Goal: Ask a question

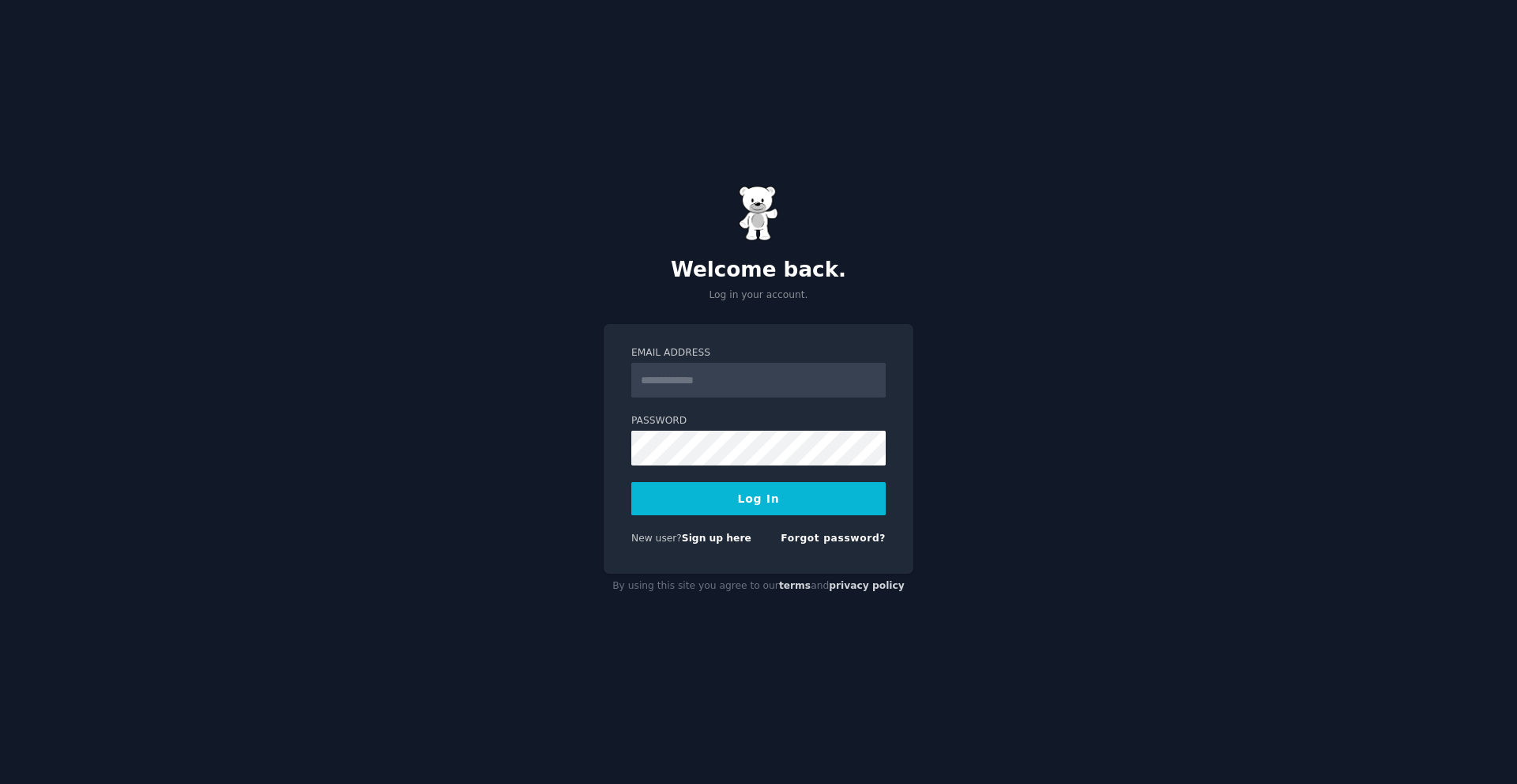
click at [760, 371] on input "Email Address" at bounding box center [759, 379] width 255 height 35
type input "**********"
click at [775, 491] on button "Log In" at bounding box center [759, 498] width 255 height 33
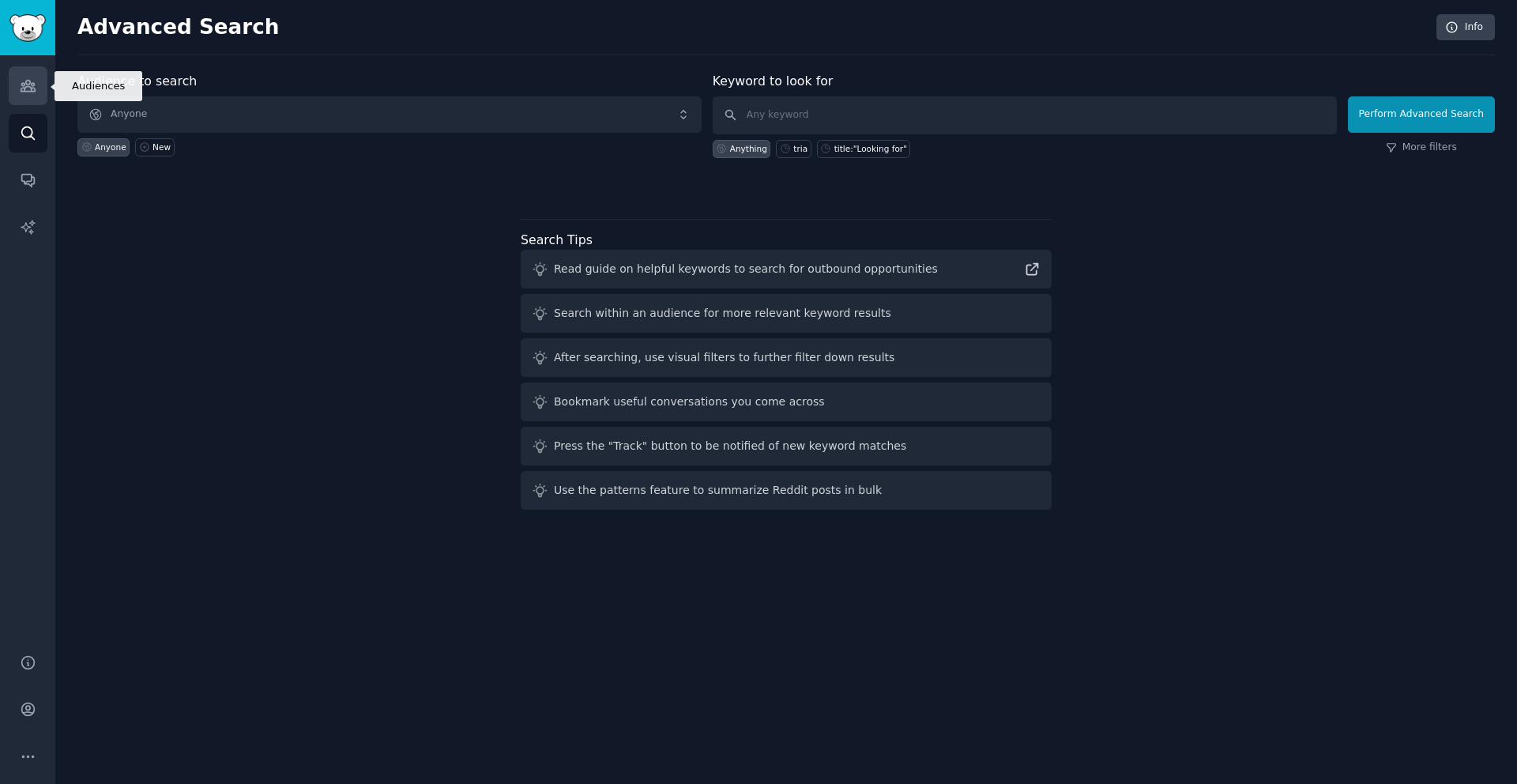
click at [42, 91] on link "Audiences" at bounding box center [28, 86] width 39 height 39
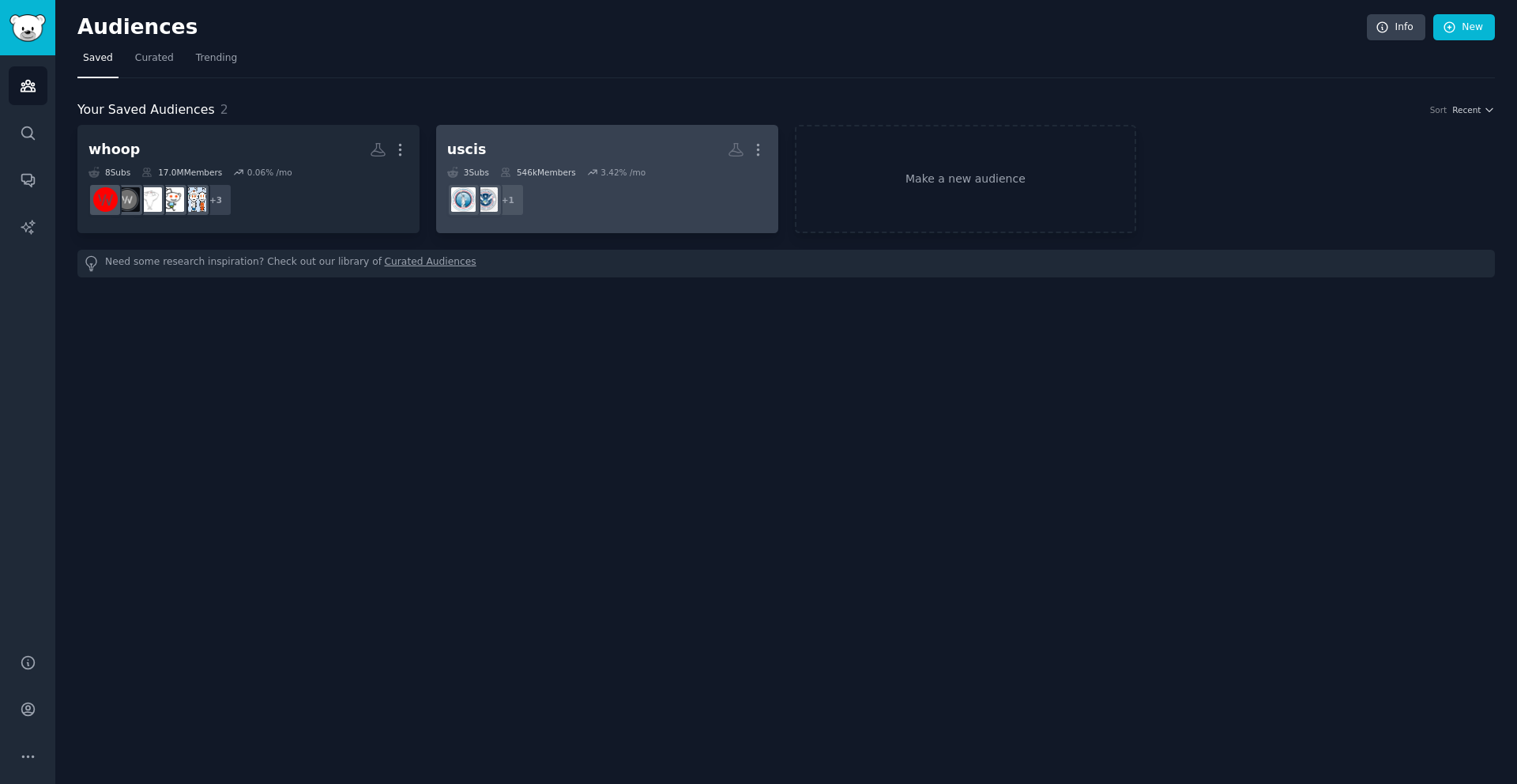
click at [588, 207] on dd "r/immigration + 1" at bounding box center [607, 199] width 320 height 45
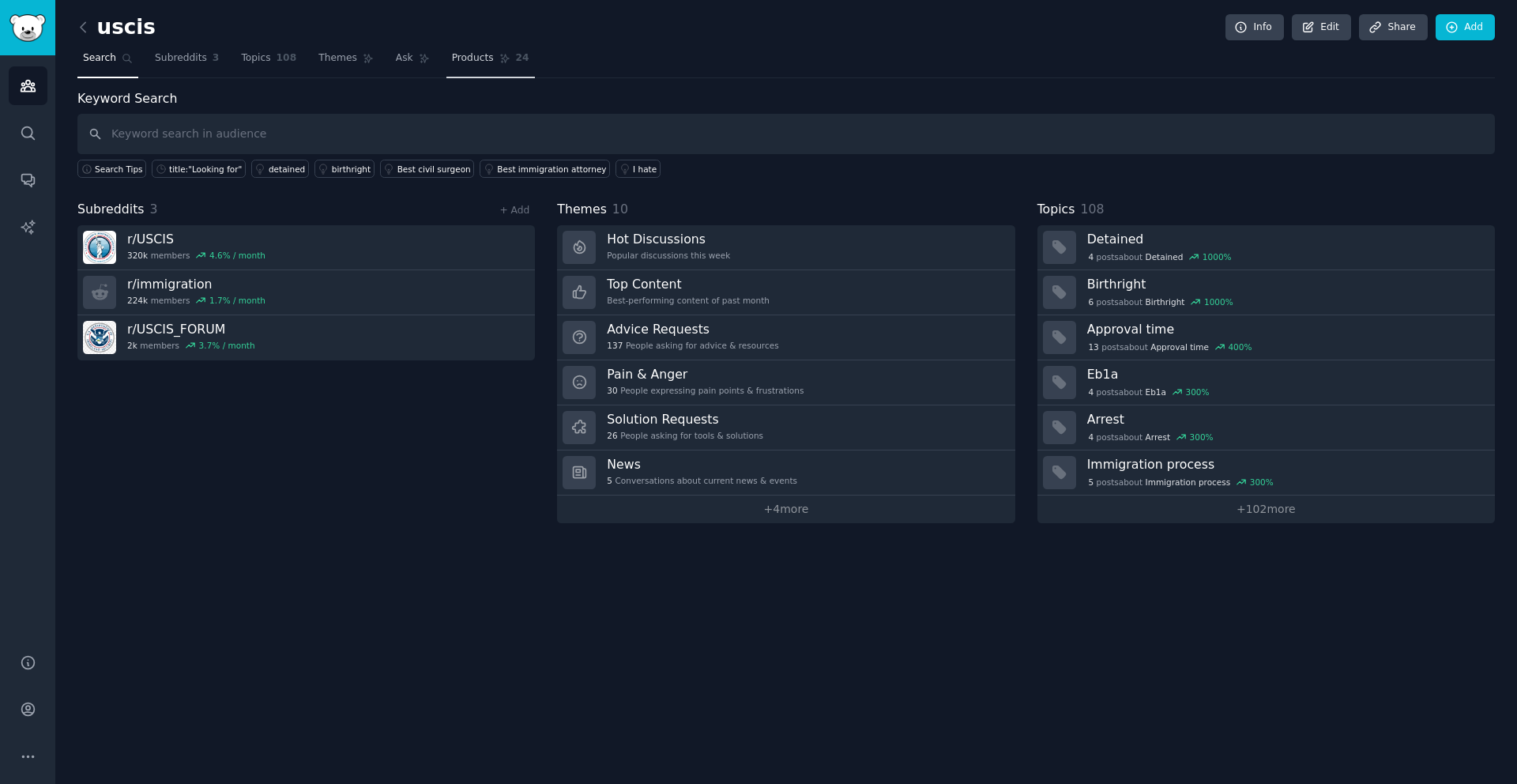
click at [465, 59] on span "Products" at bounding box center [473, 58] width 42 height 15
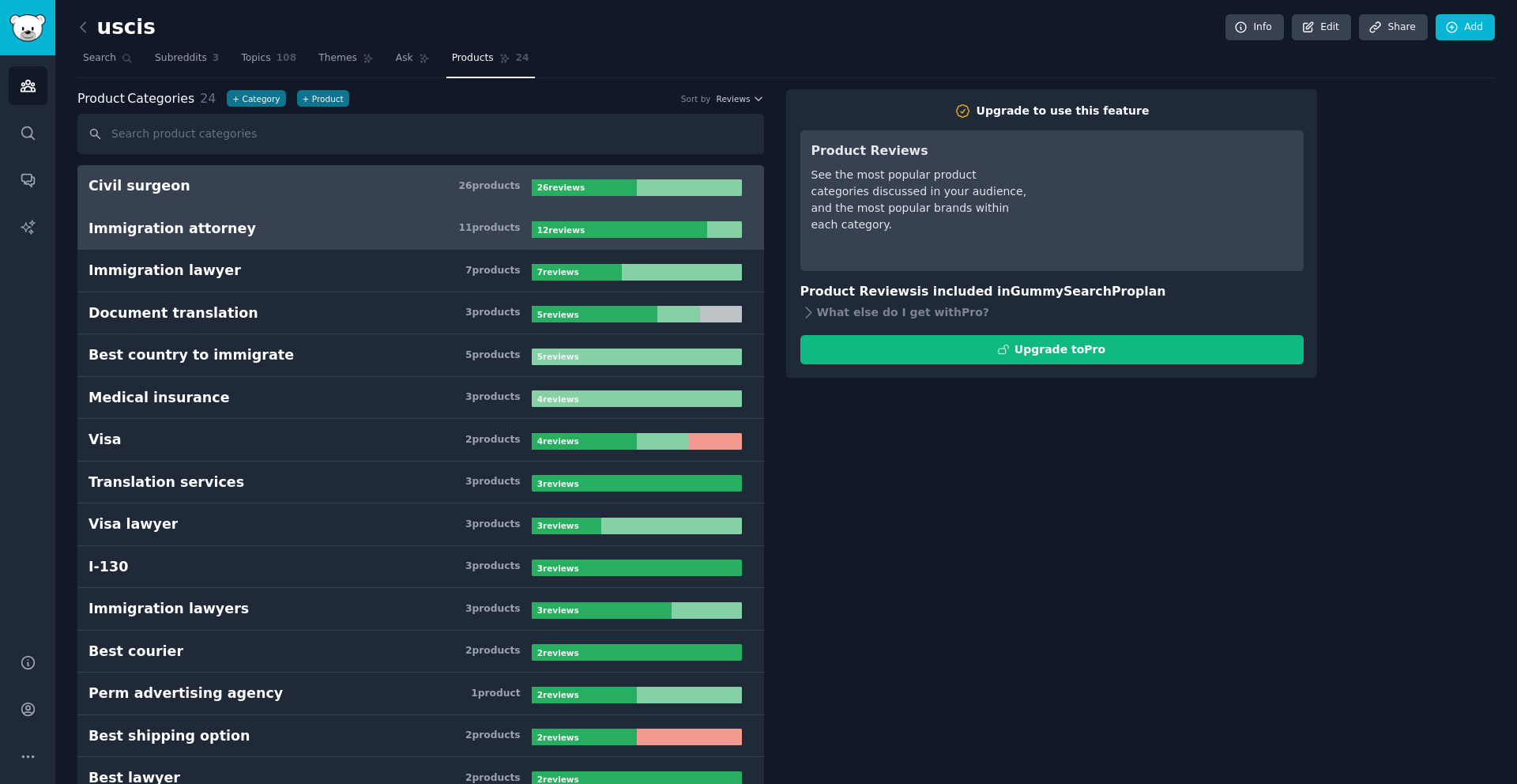
click at [409, 226] on h3 "Immigration attorney 11 product s" at bounding box center [310, 229] width 444 height 19
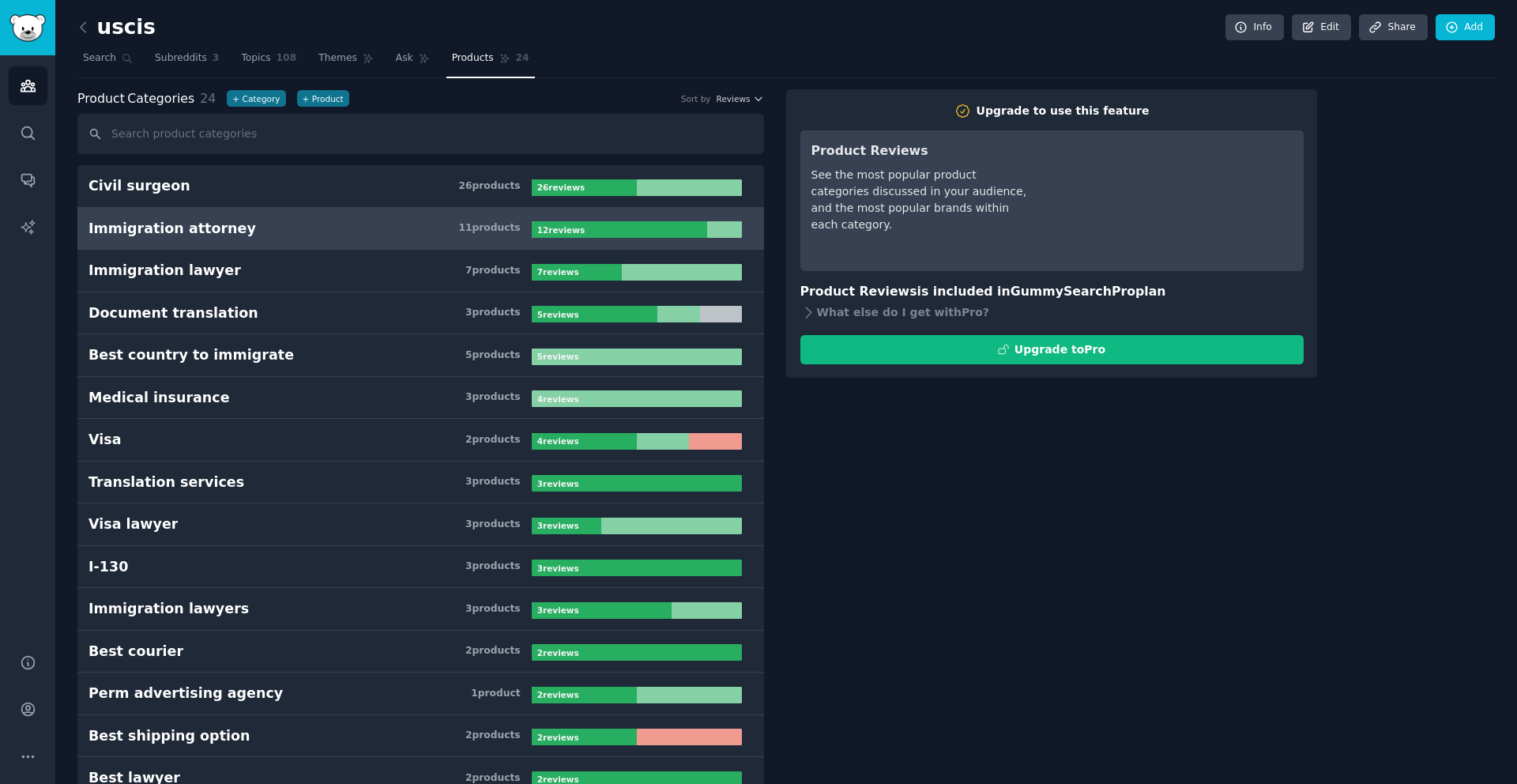
click at [409, 226] on h3 "Immigration attorney 11 product s" at bounding box center [310, 229] width 444 height 19
click at [403, 221] on h3 "Immigration attorney 11 product s" at bounding box center [310, 229] width 444 height 19
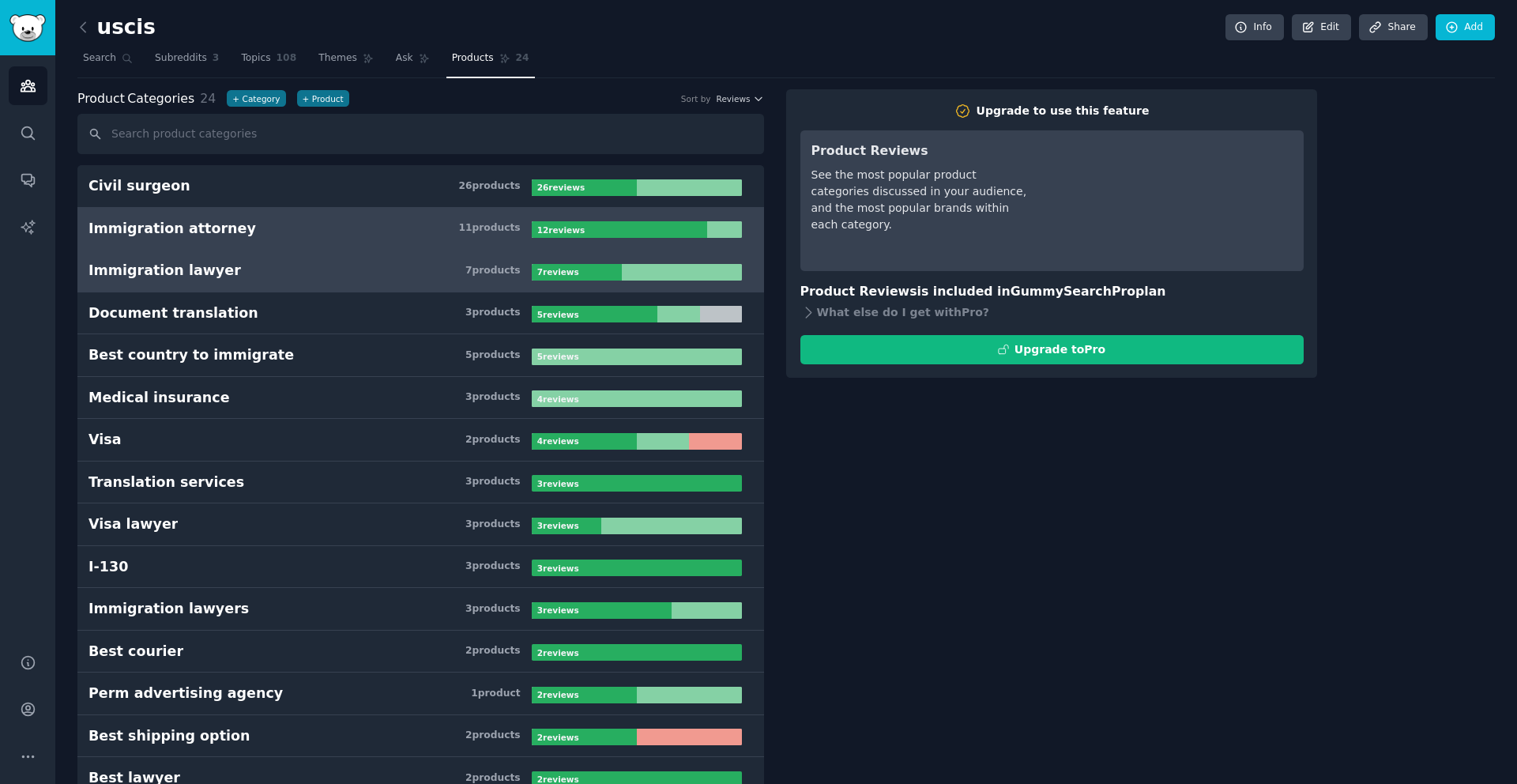
click at [304, 263] on h3 "Immigration lawyer 7 product s" at bounding box center [310, 271] width 444 height 19
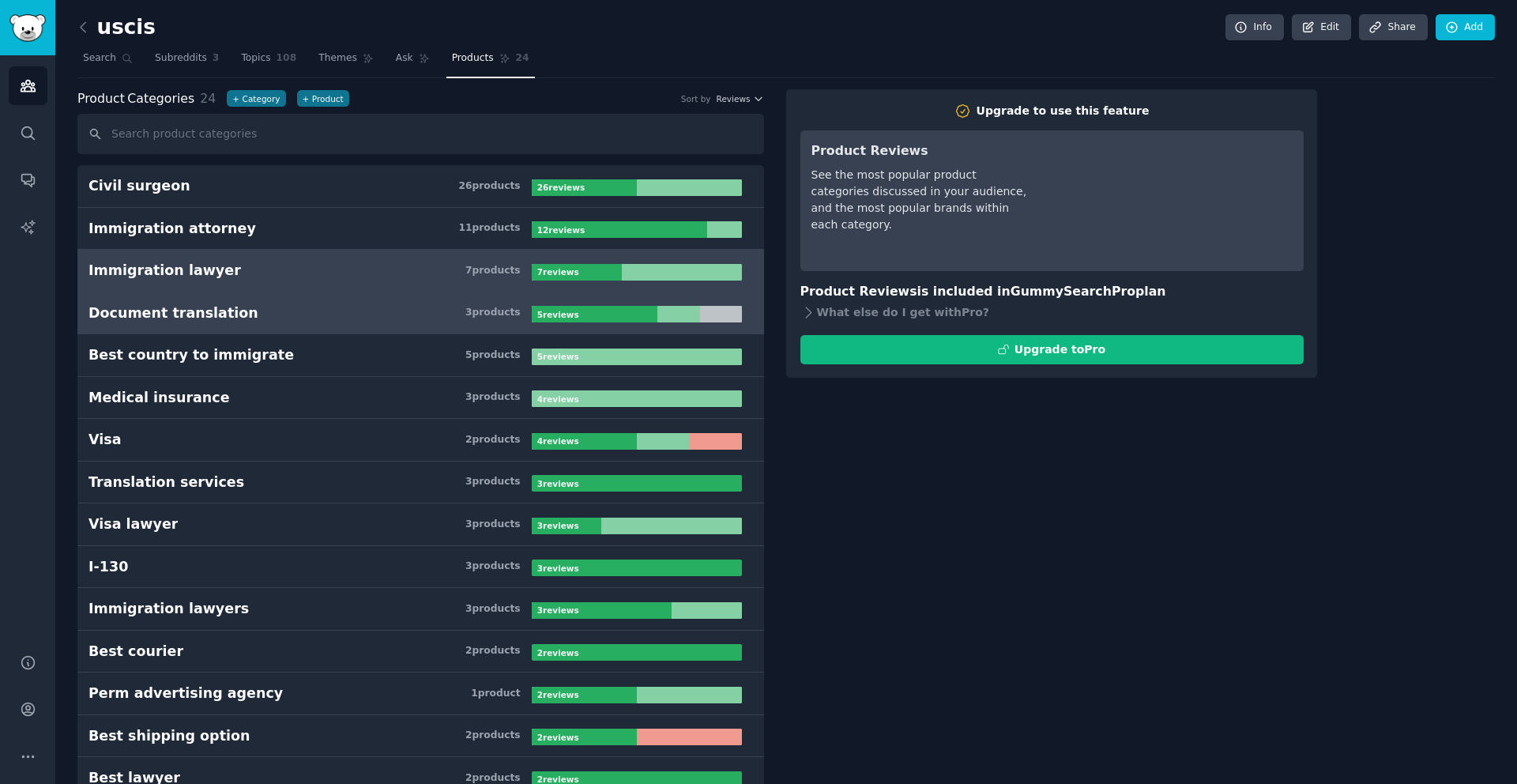
click at [281, 307] on h3 "Document translation 3 product s" at bounding box center [310, 313] width 444 height 19
click at [272, 256] on link "Immigration lawyer 7 product s 7 review s" at bounding box center [421, 271] width 687 height 43
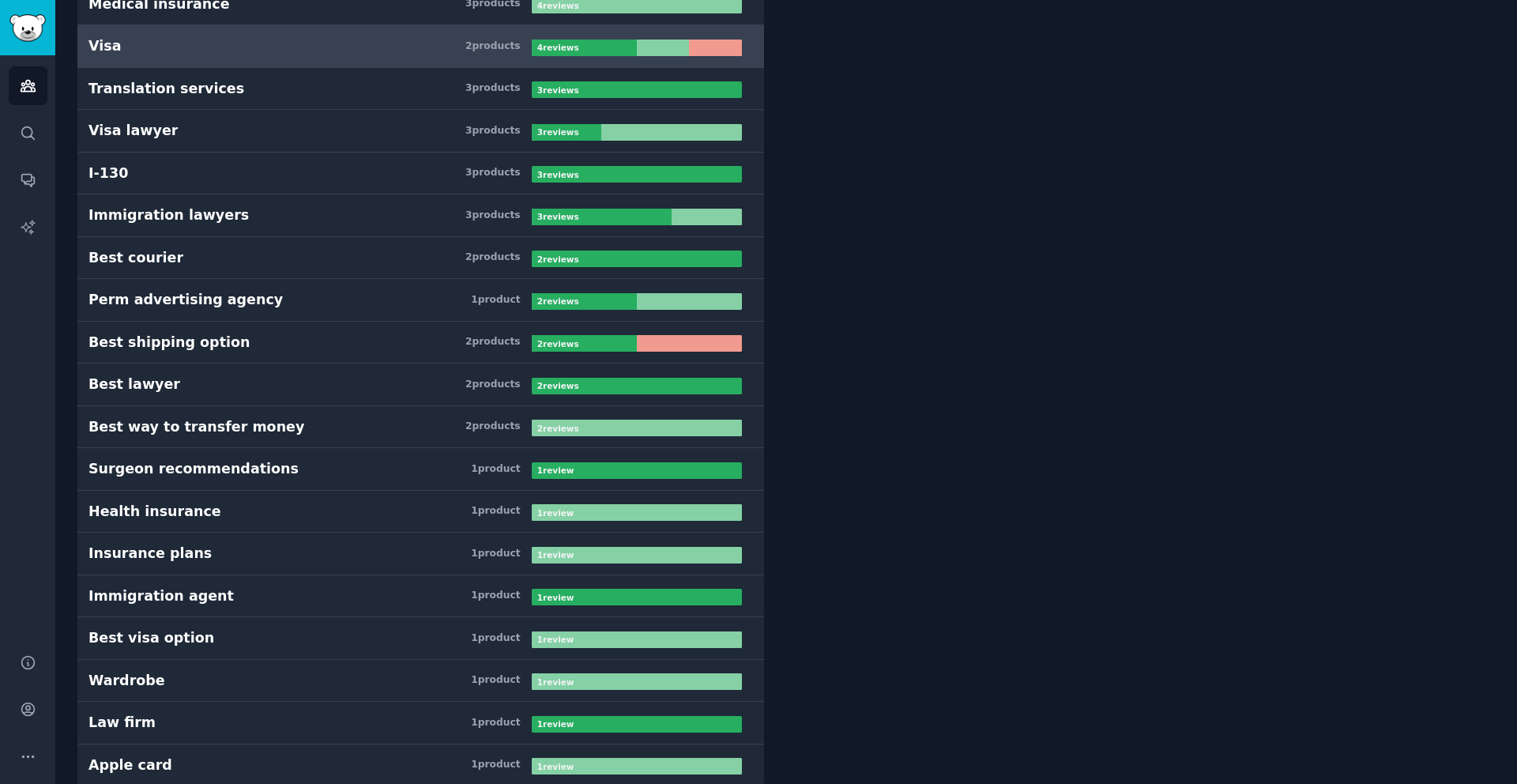
scroll to position [404, 0]
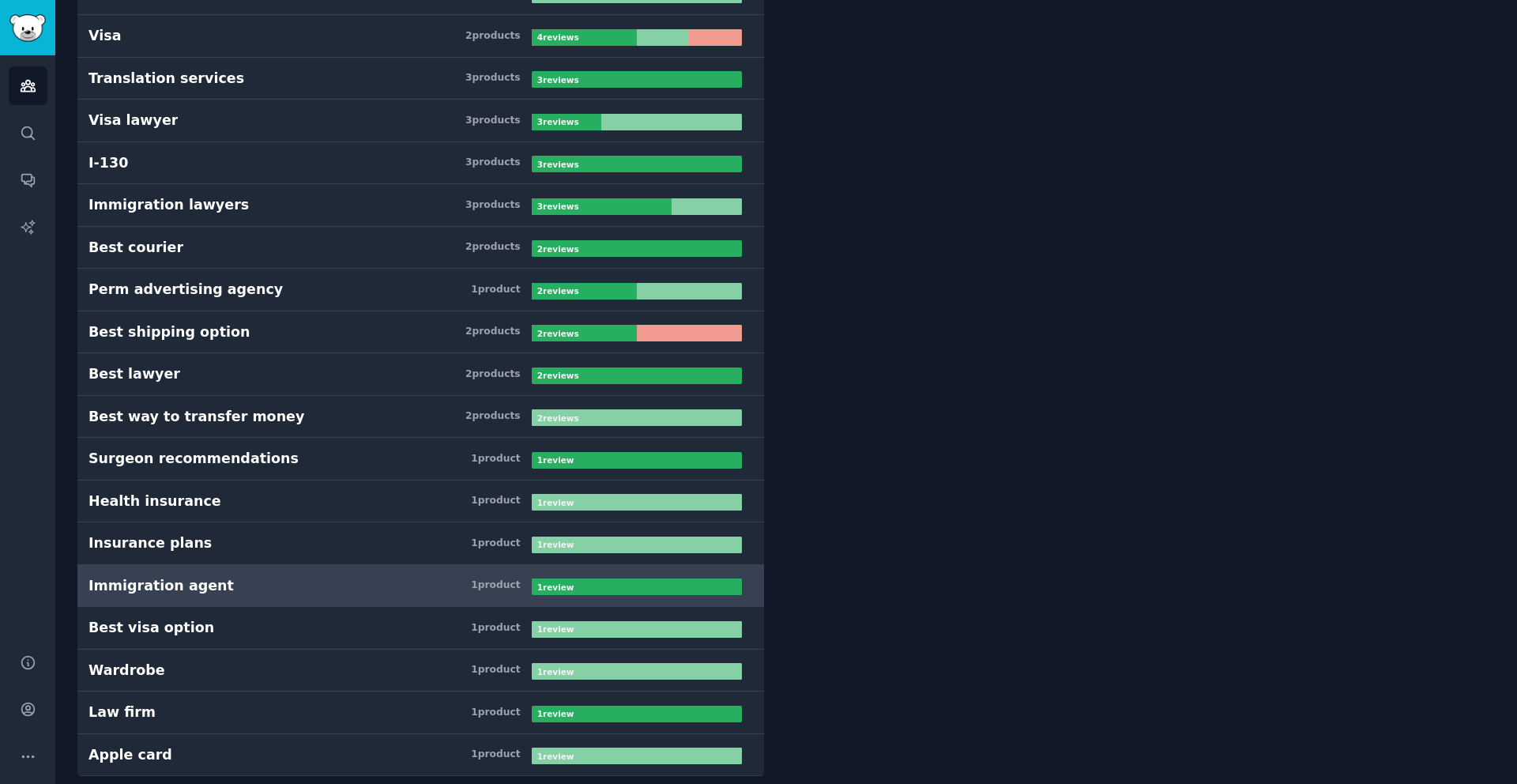
click at [251, 572] on link "Immigration agent 1 product 1 review" at bounding box center [421, 586] width 687 height 43
click at [578, 597] on link "Immigration agent 1 product 1 review" at bounding box center [421, 586] width 687 height 43
click at [578, 591] on div at bounding box center [636, 586] width 210 height 16
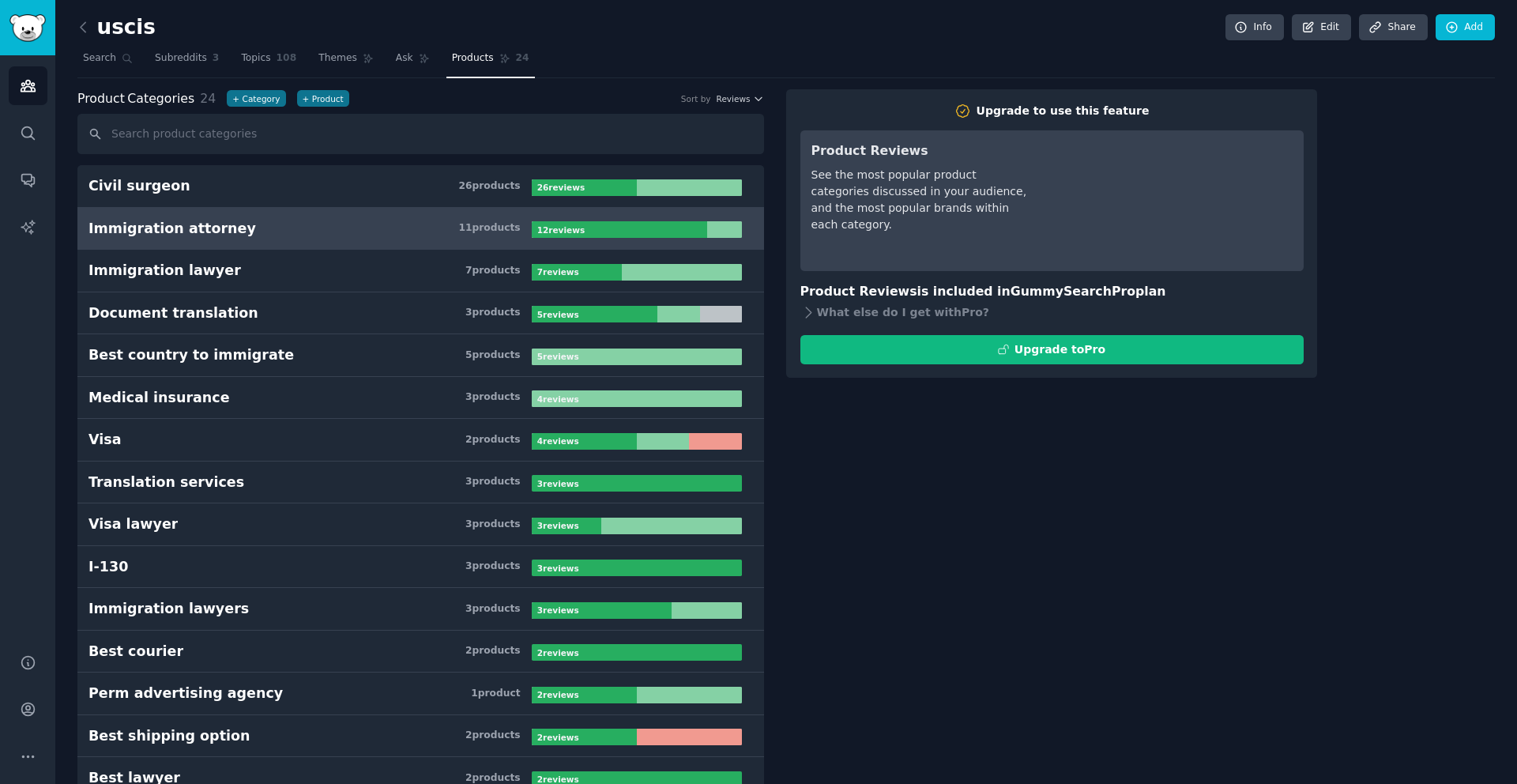
click at [190, 241] on link "Immigration attorney 11 product s 12 review s" at bounding box center [421, 229] width 687 height 43
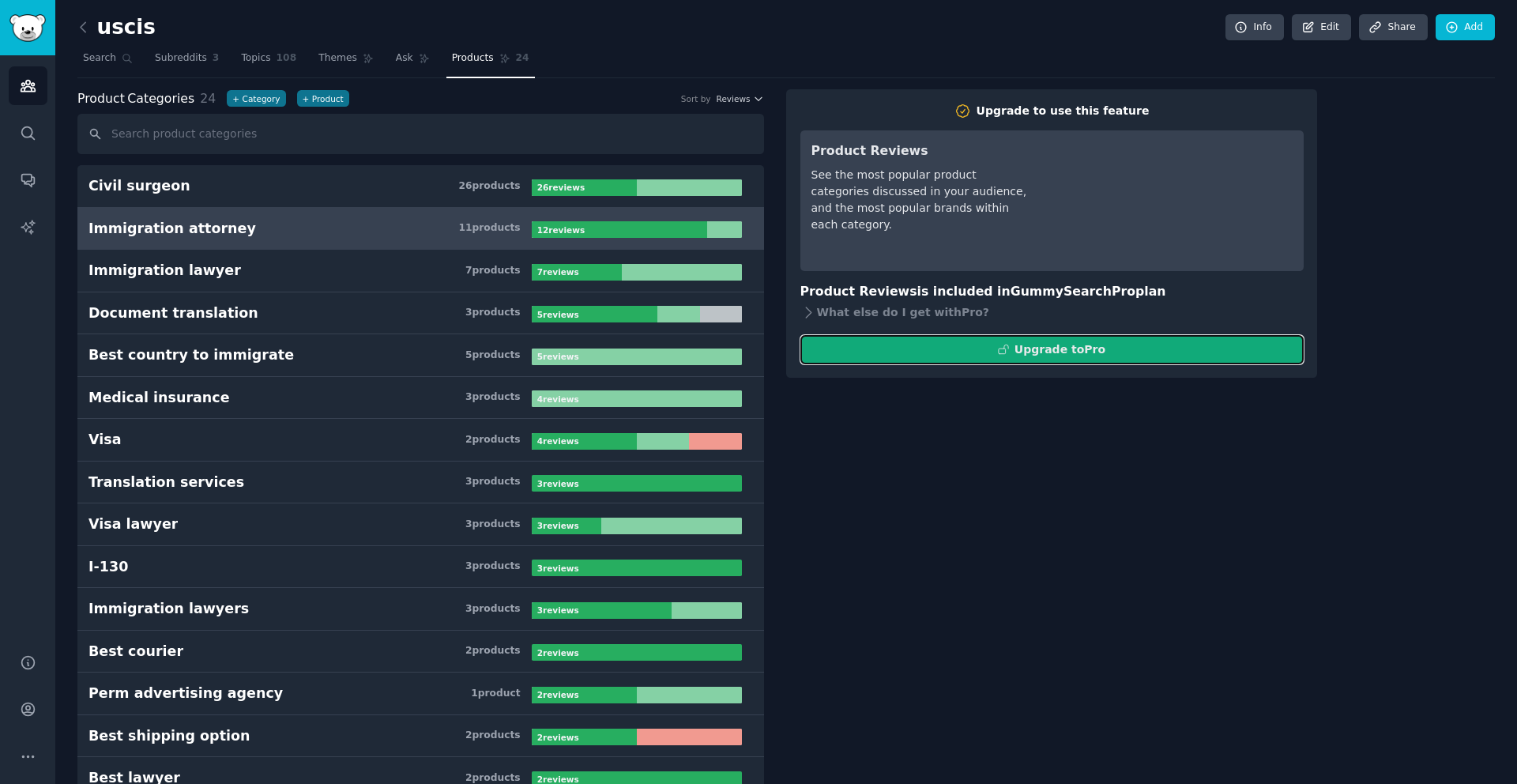
click at [1061, 355] on div "Upgrade to Pro" at bounding box center [1060, 349] width 91 height 16
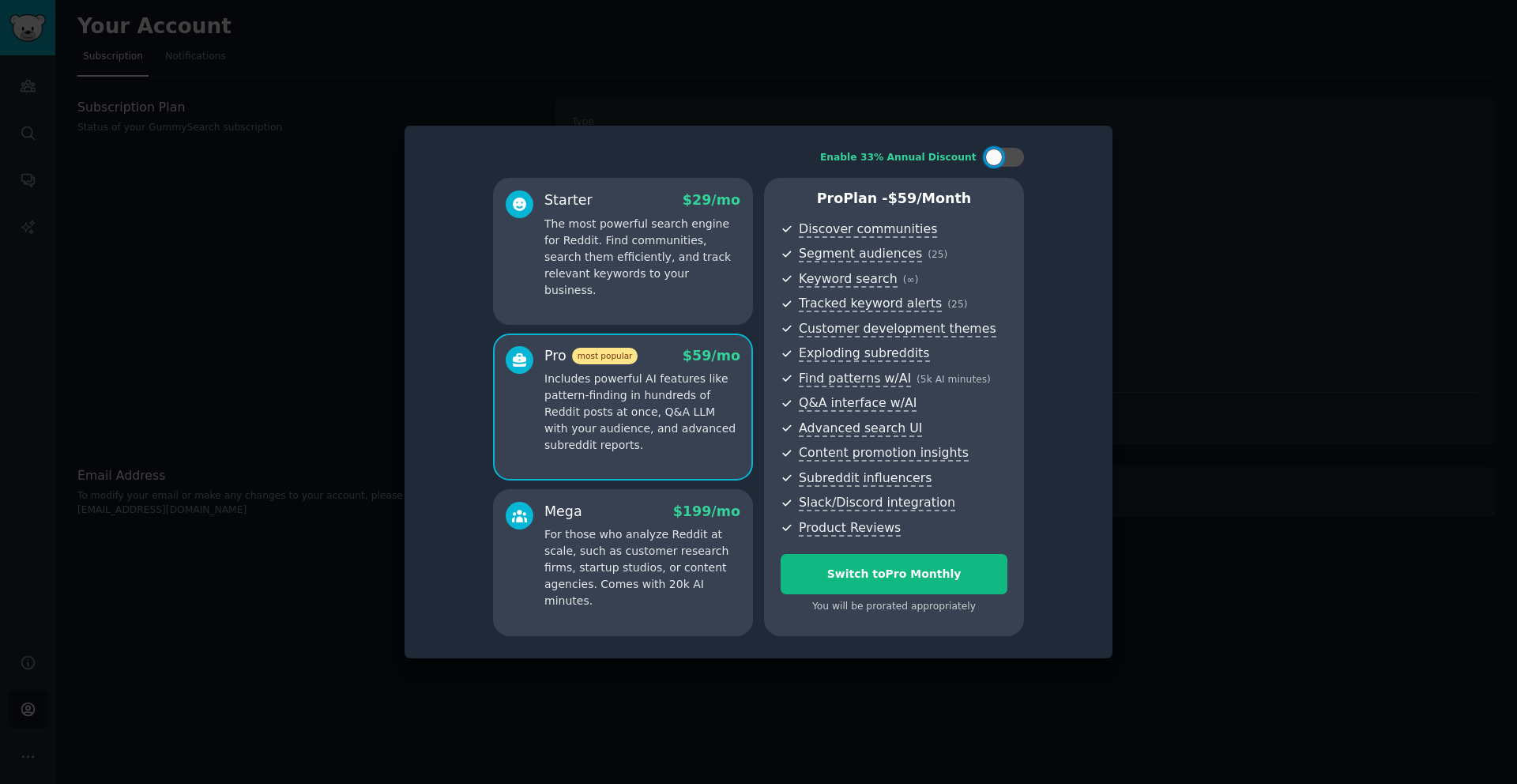
click at [1142, 122] on div at bounding box center [758, 392] width 1517 height 784
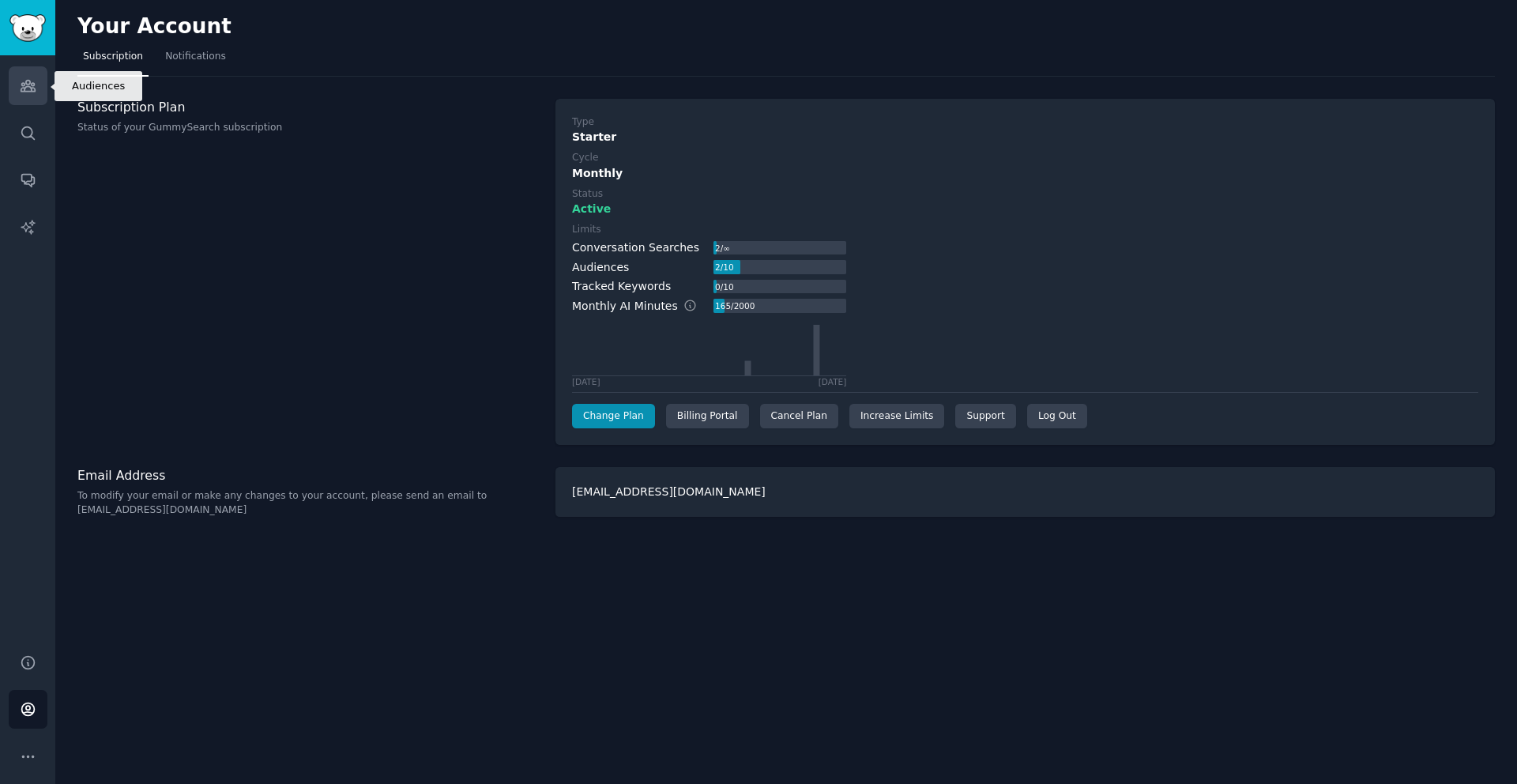
click at [38, 93] on link "Audiences" at bounding box center [28, 86] width 39 height 39
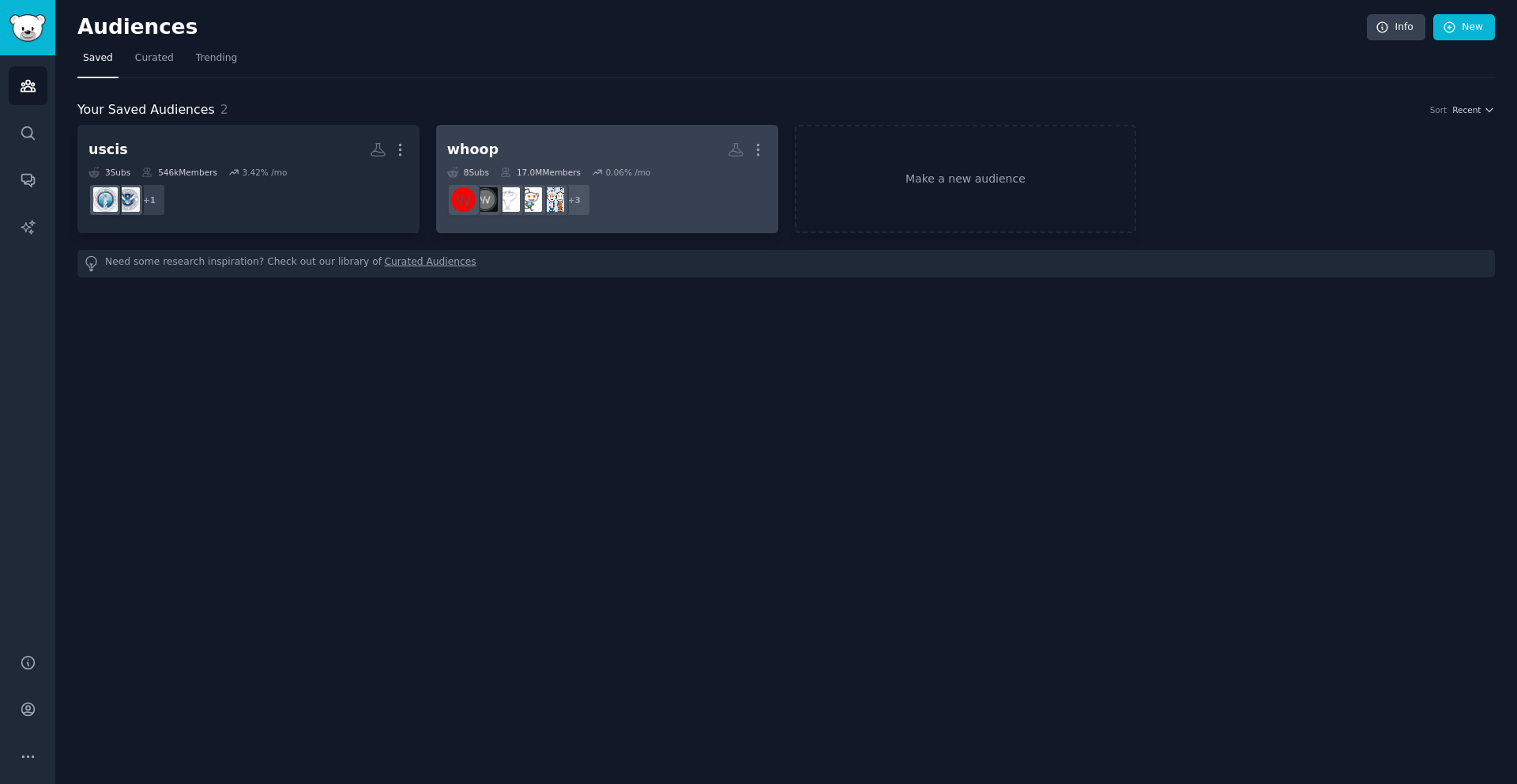
click at [561, 148] on h2 "whoop More" at bounding box center [607, 150] width 320 height 28
click at [491, 148] on h2 "uscis More" at bounding box center [607, 150] width 320 height 28
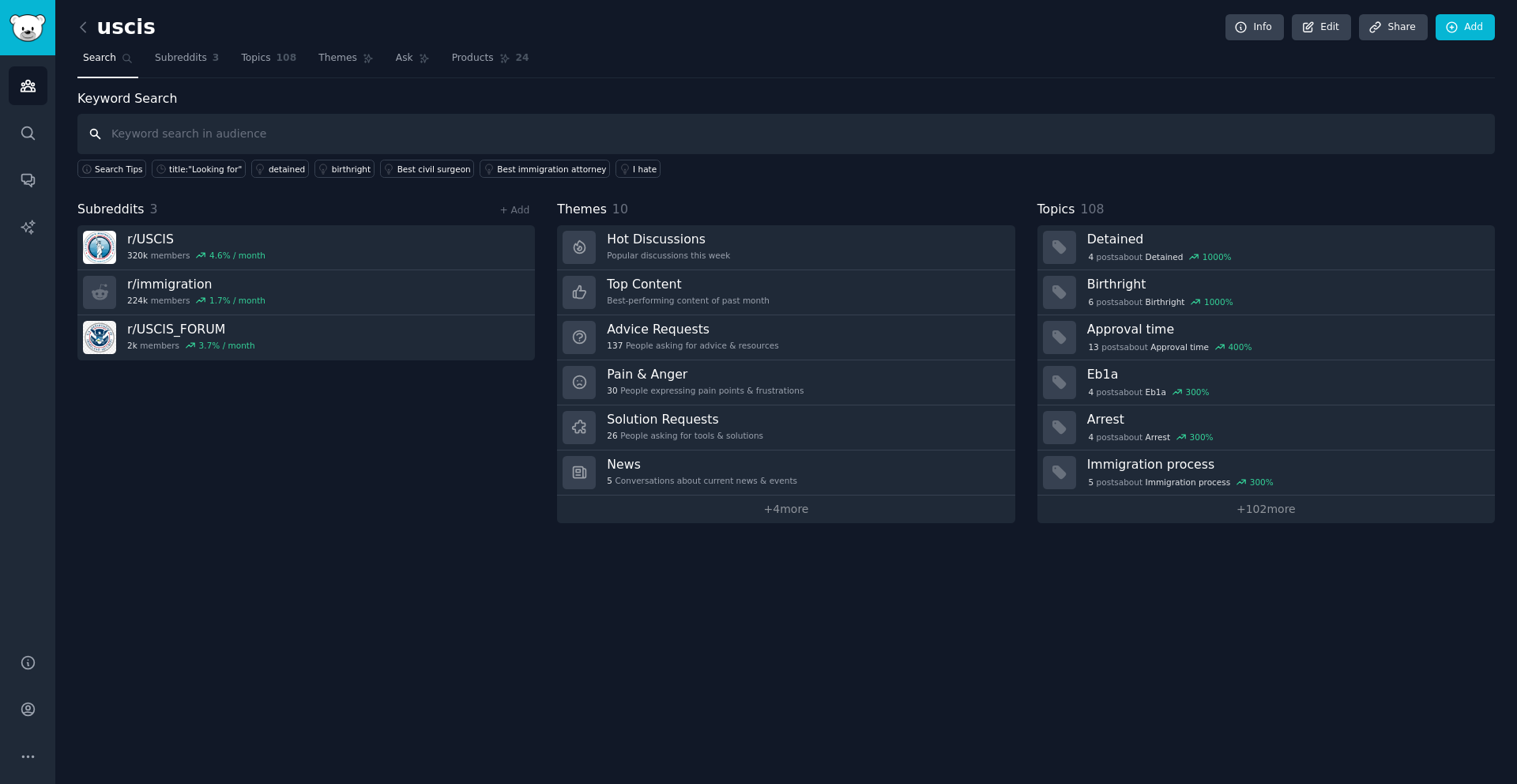
click at [284, 146] on input "text" at bounding box center [786, 134] width 1417 height 41
paste input "Identify recurring pain points, frustrations, or gaps people face during the im…"
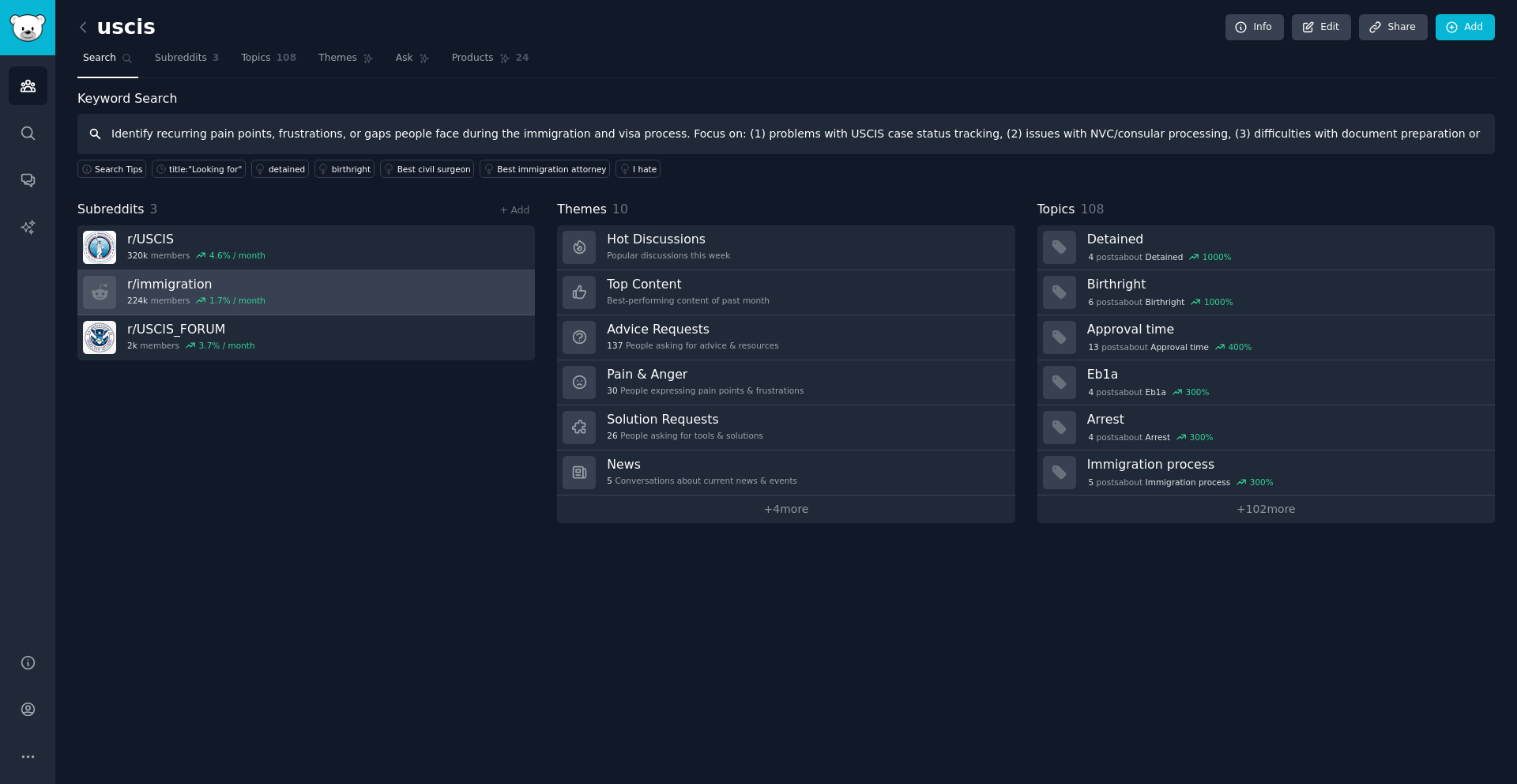
scroll to position [0, 1013]
type input "Identify recurring pain points, frustrations, or gaps people face during the im…"
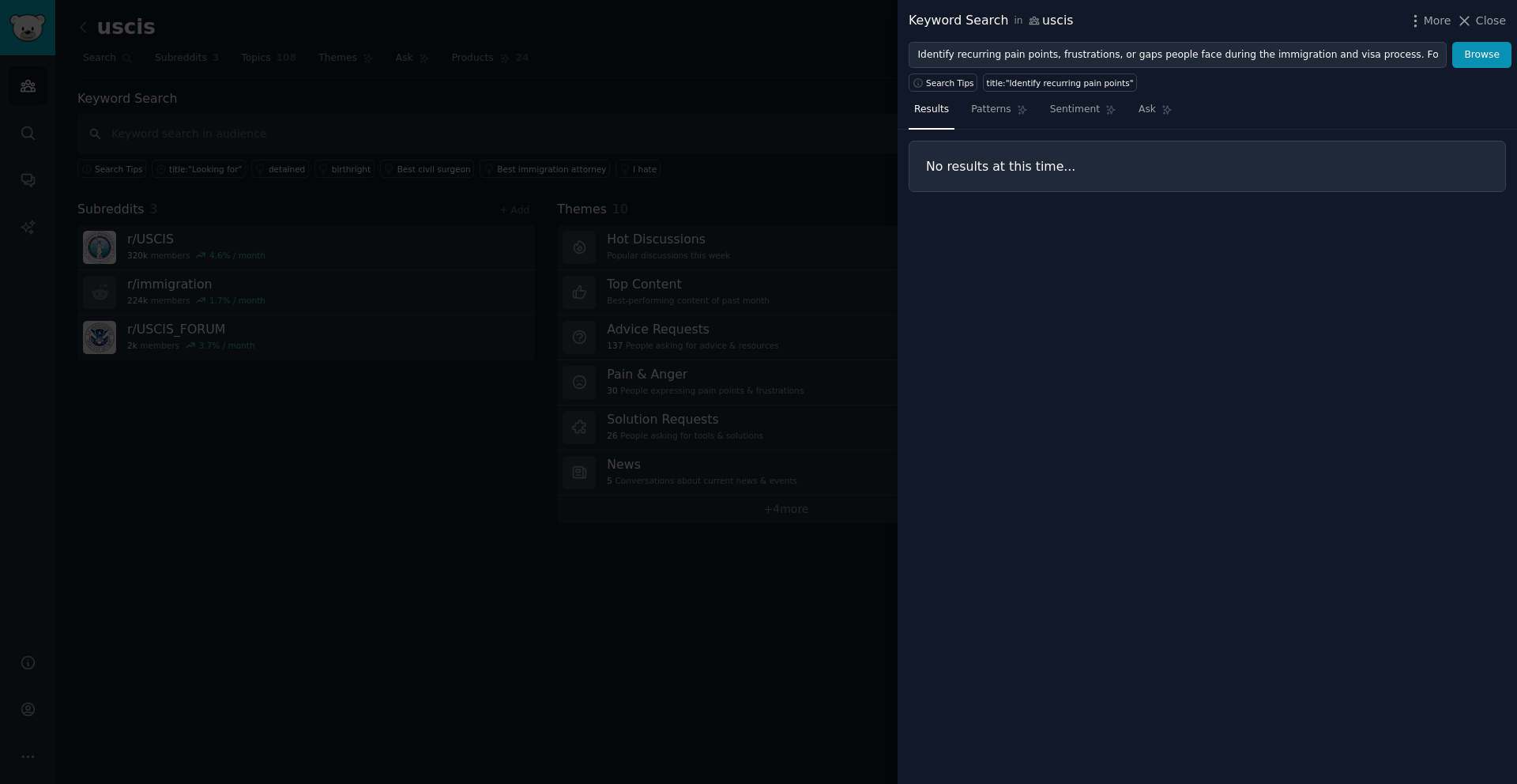
click at [555, 265] on div at bounding box center [758, 392] width 1517 height 784
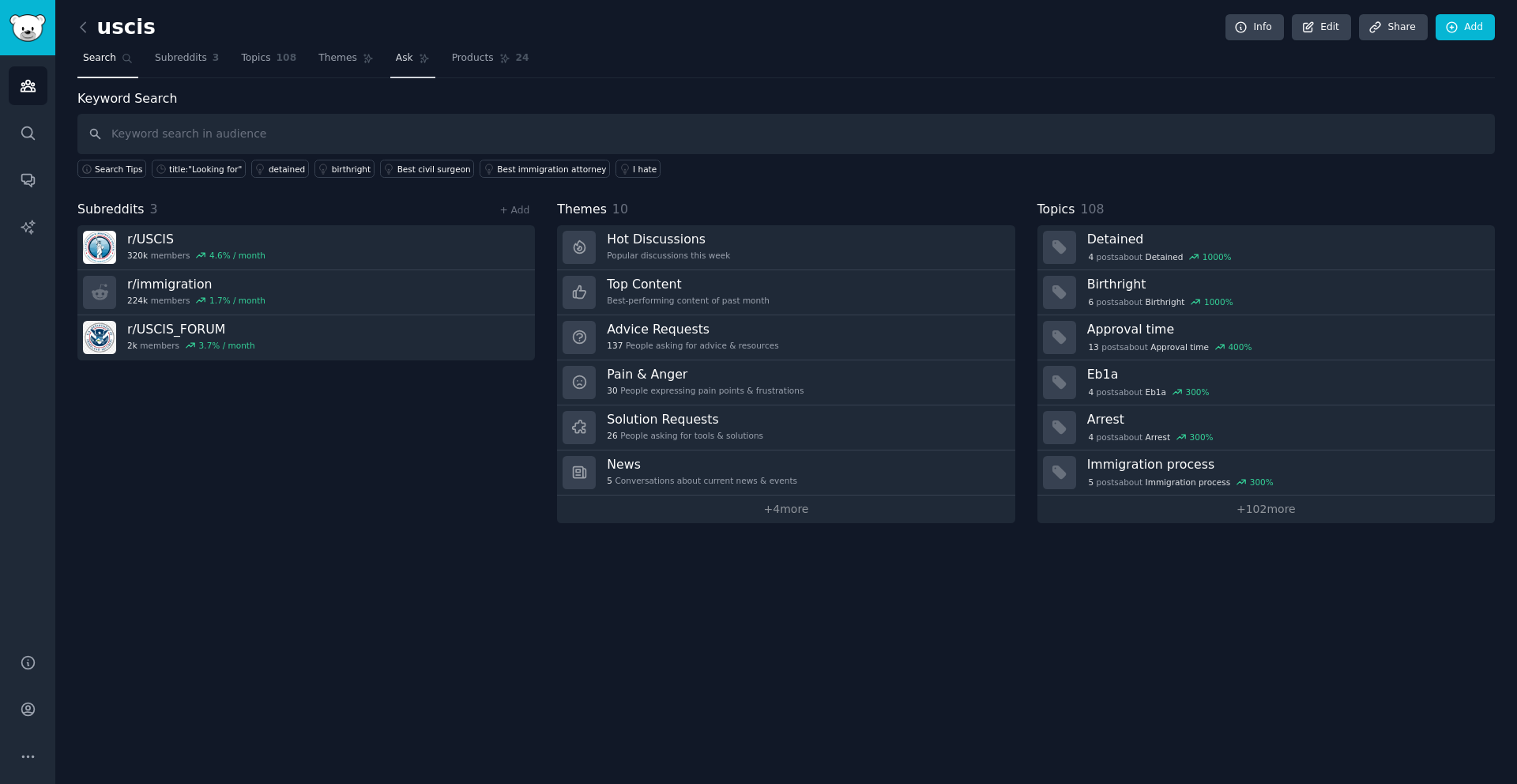
click at [396, 58] on span "Ask" at bounding box center [404, 58] width 17 height 15
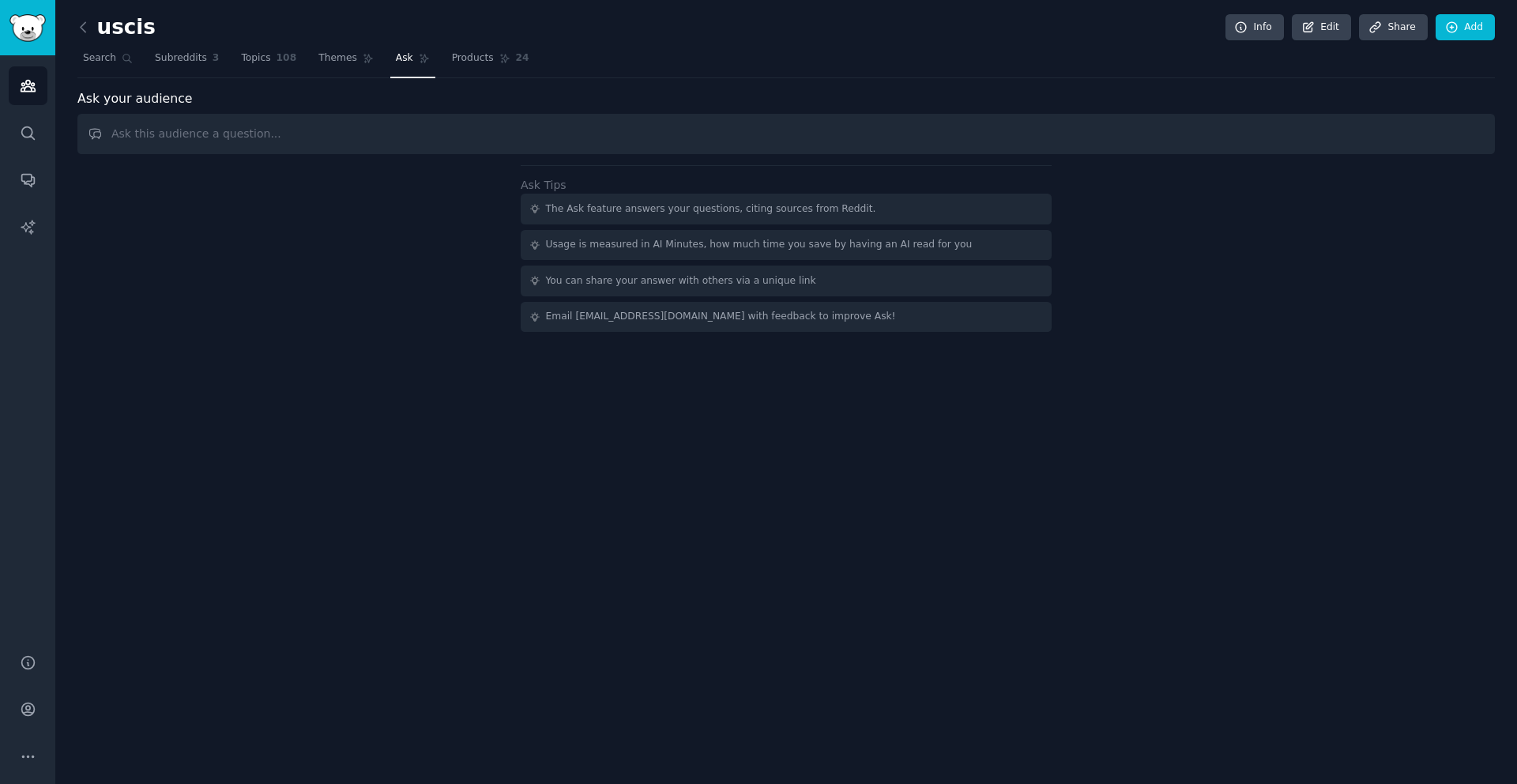
click at [350, 121] on input "text" at bounding box center [786, 134] width 1417 height 41
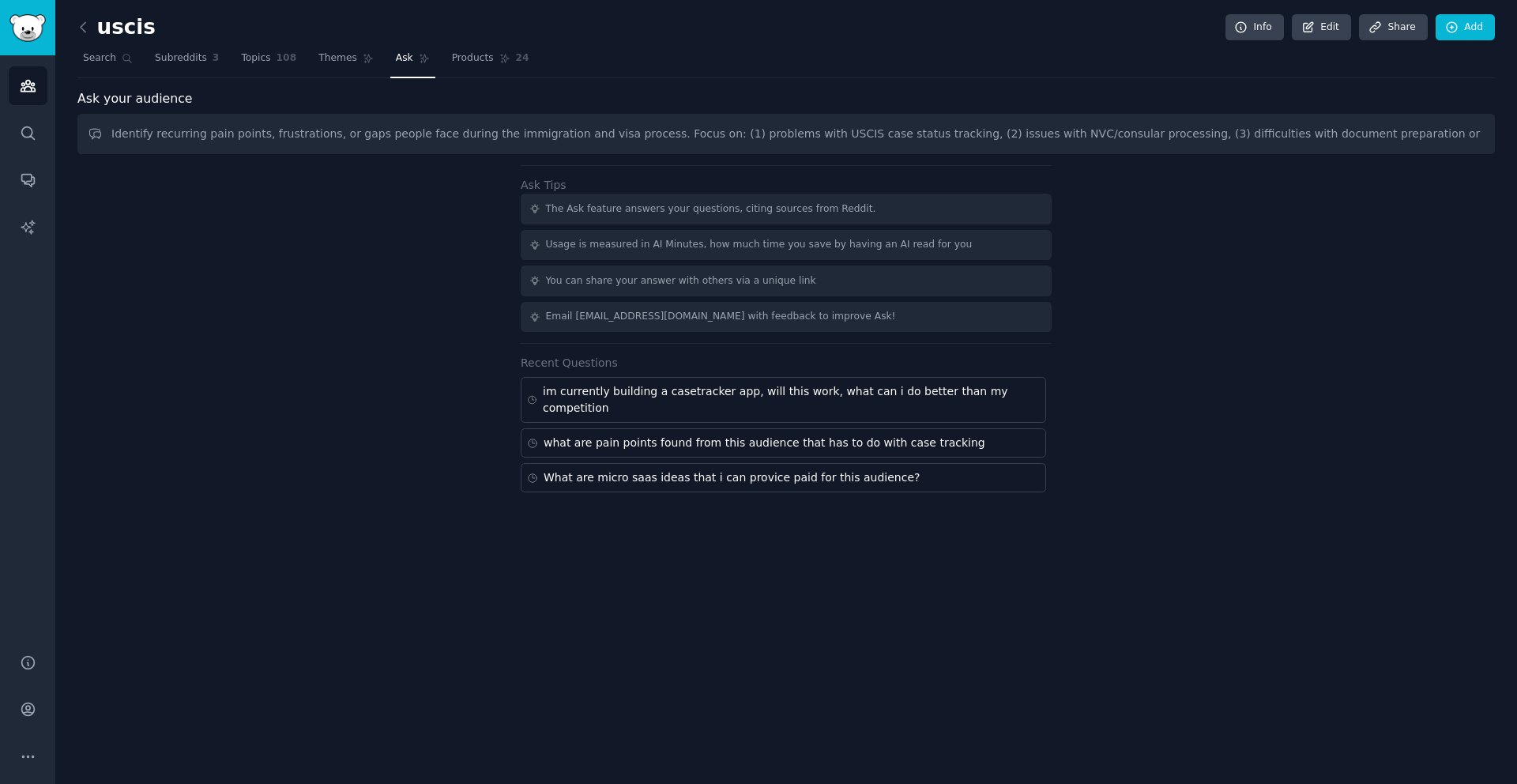
scroll to position [0, 1013]
type input "Identify recurring pain points, frustrations, or gaps people face during the im…"
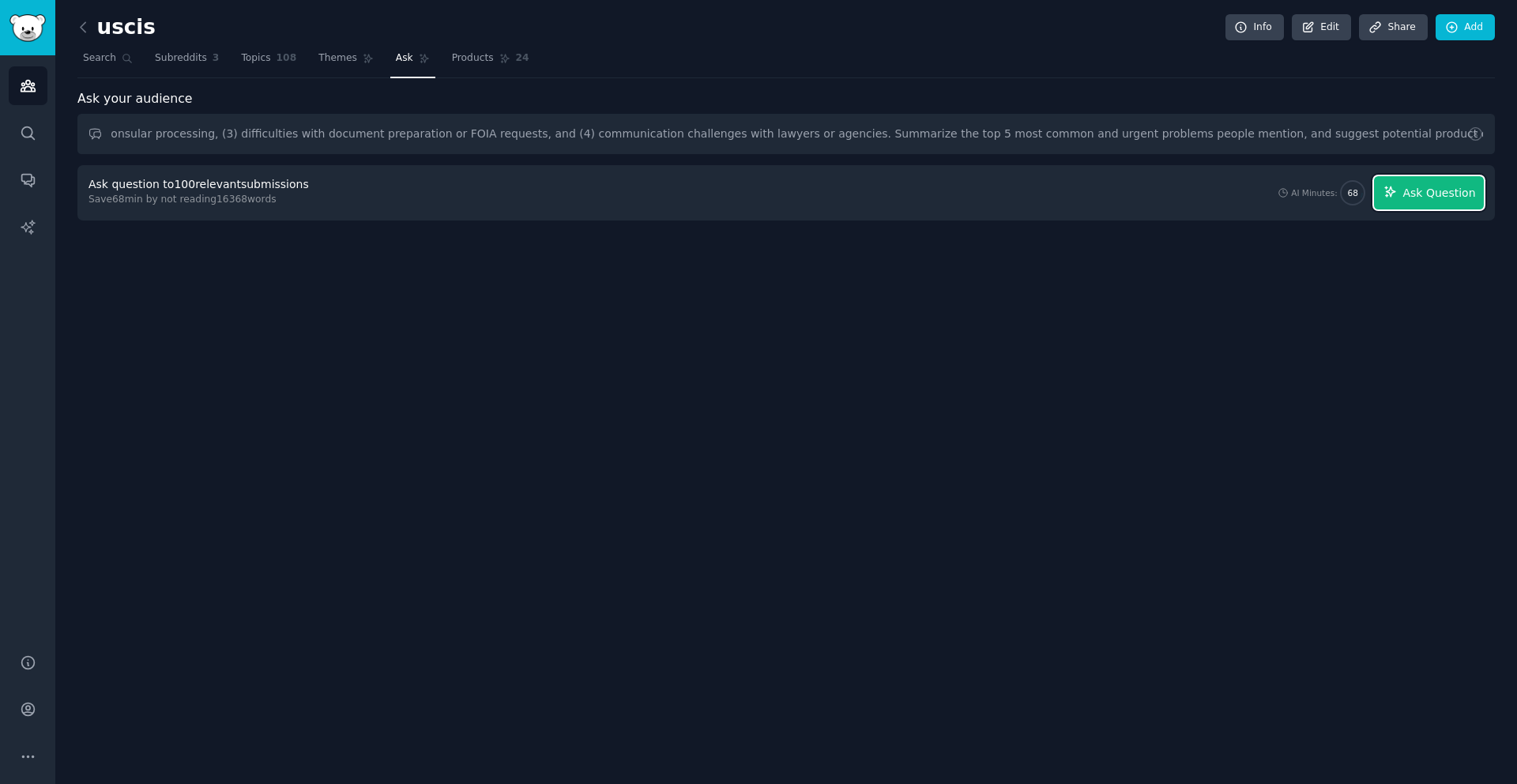
scroll to position [0, 0]
click at [1445, 203] on button "Ask Question" at bounding box center [1429, 192] width 109 height 33
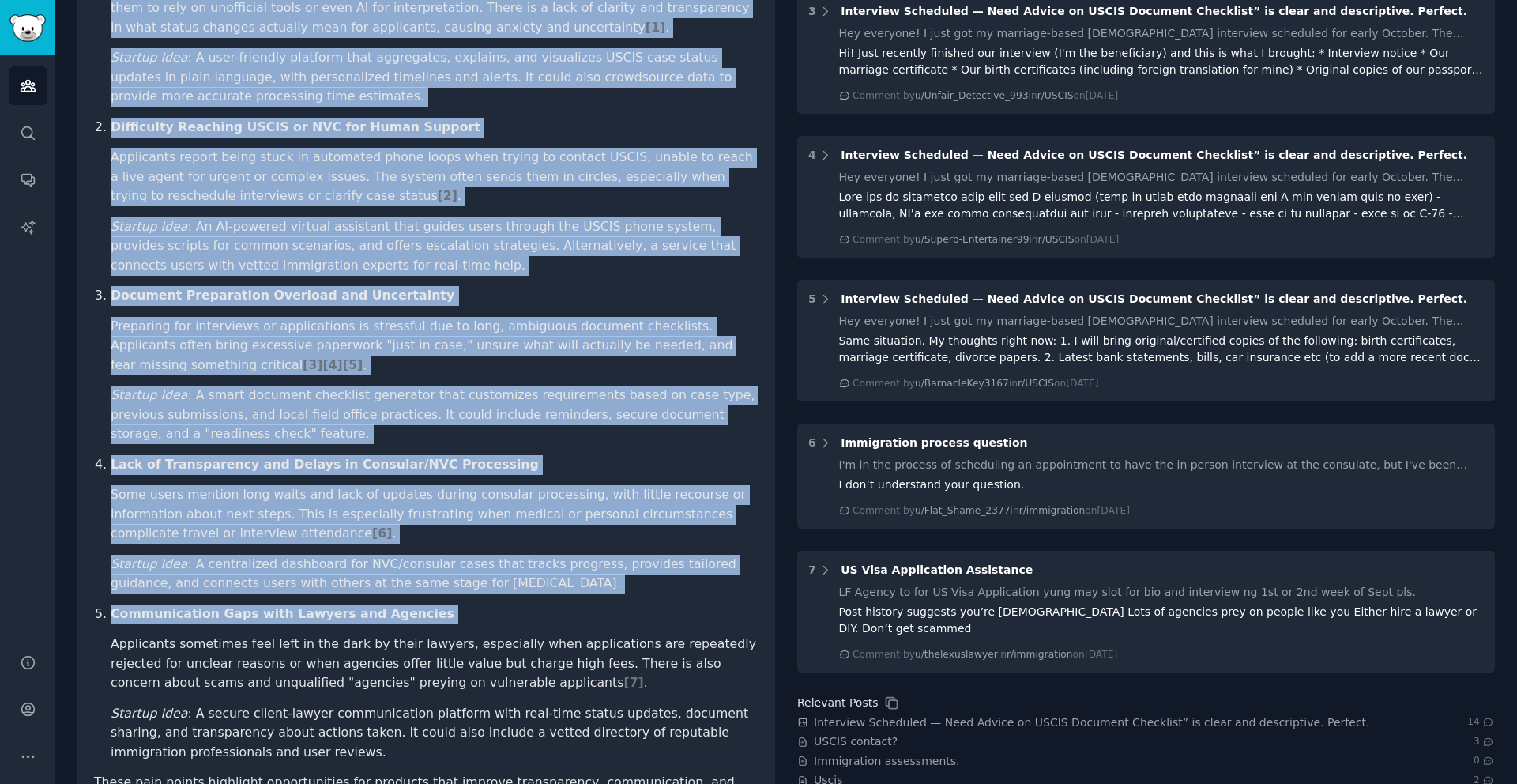
scroll to position [598, 0]
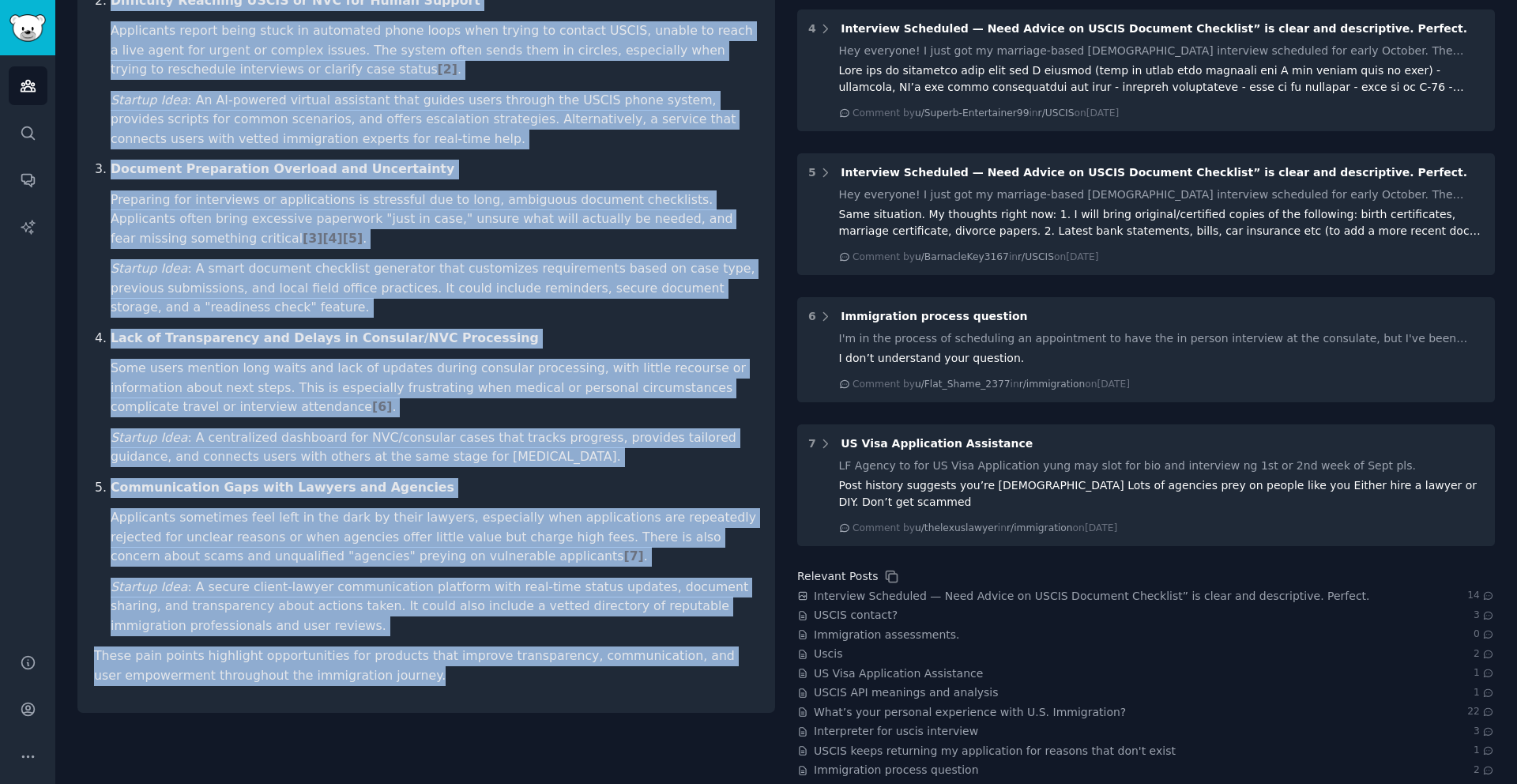
drag, startPoint x: 96, startPoint y: 246, endPoint x: 393, endPoint y: 634, distance: 488.6
click at [393, 634] on article "Based on the Reddit posts and comments provided, here are the top 5 recurring p…" at bounding box center [426, 220] width 665 height 932
copy article "Based on the Reddit posts and comments provided, here are the top 5 recurring p…"
